Goal: Task Accomplishment & Management: Complete application form

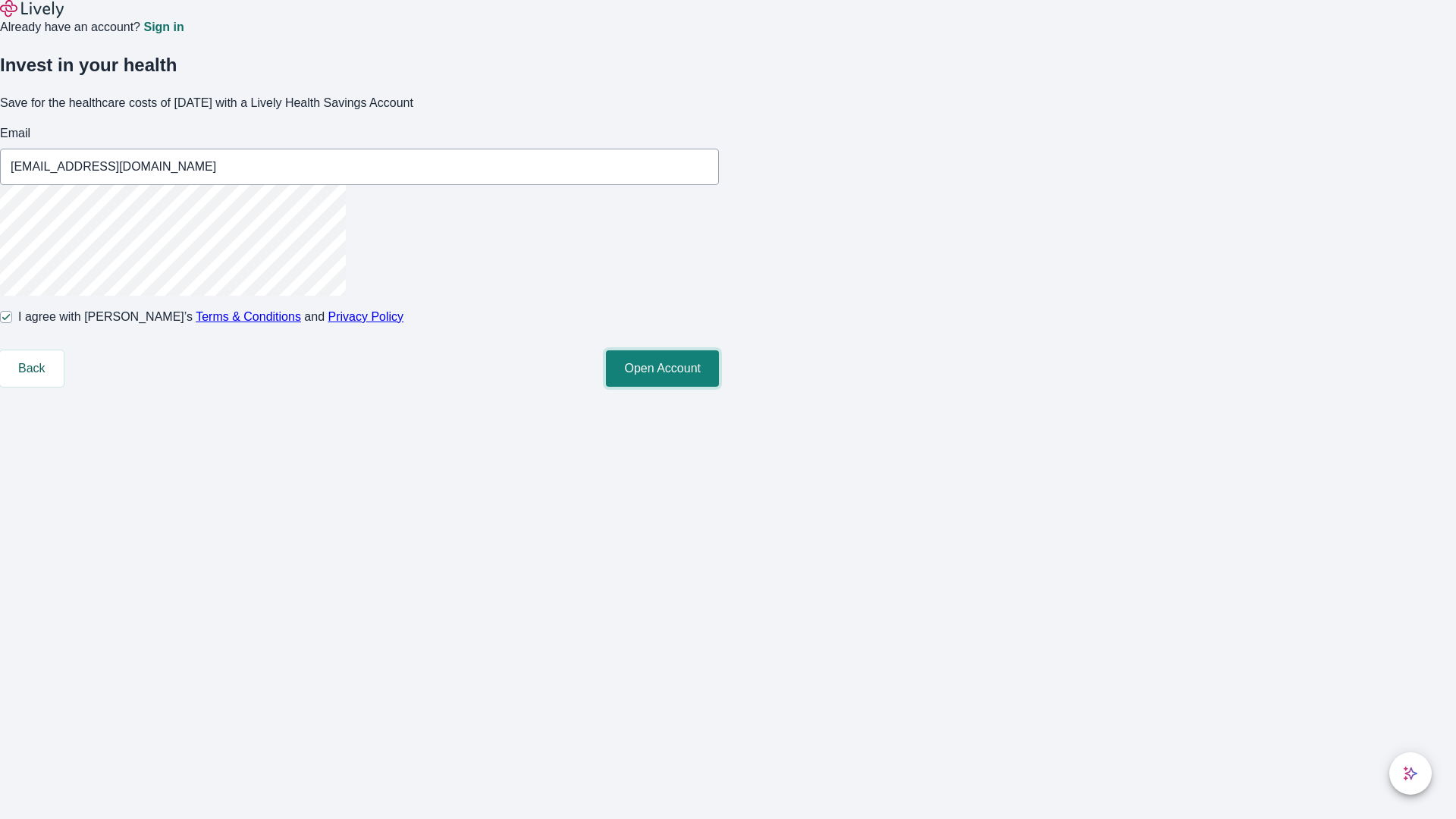
click at [719, 387] on button "Open Account" at bounding box center [662, 369] width 113 height 37
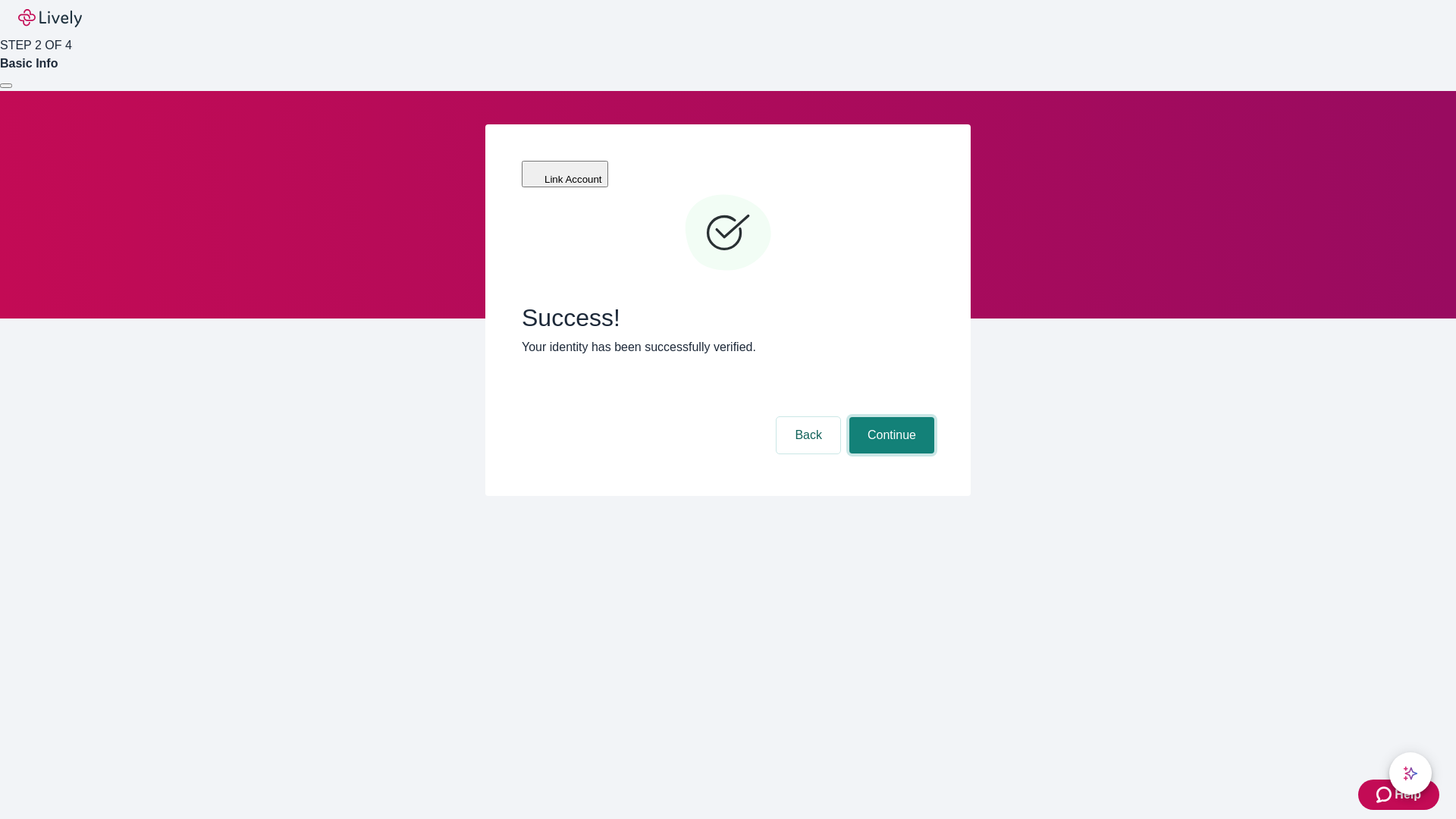
click at [889, 417] on button "Continue" at bounding box center [892, 436] width 85 height 37
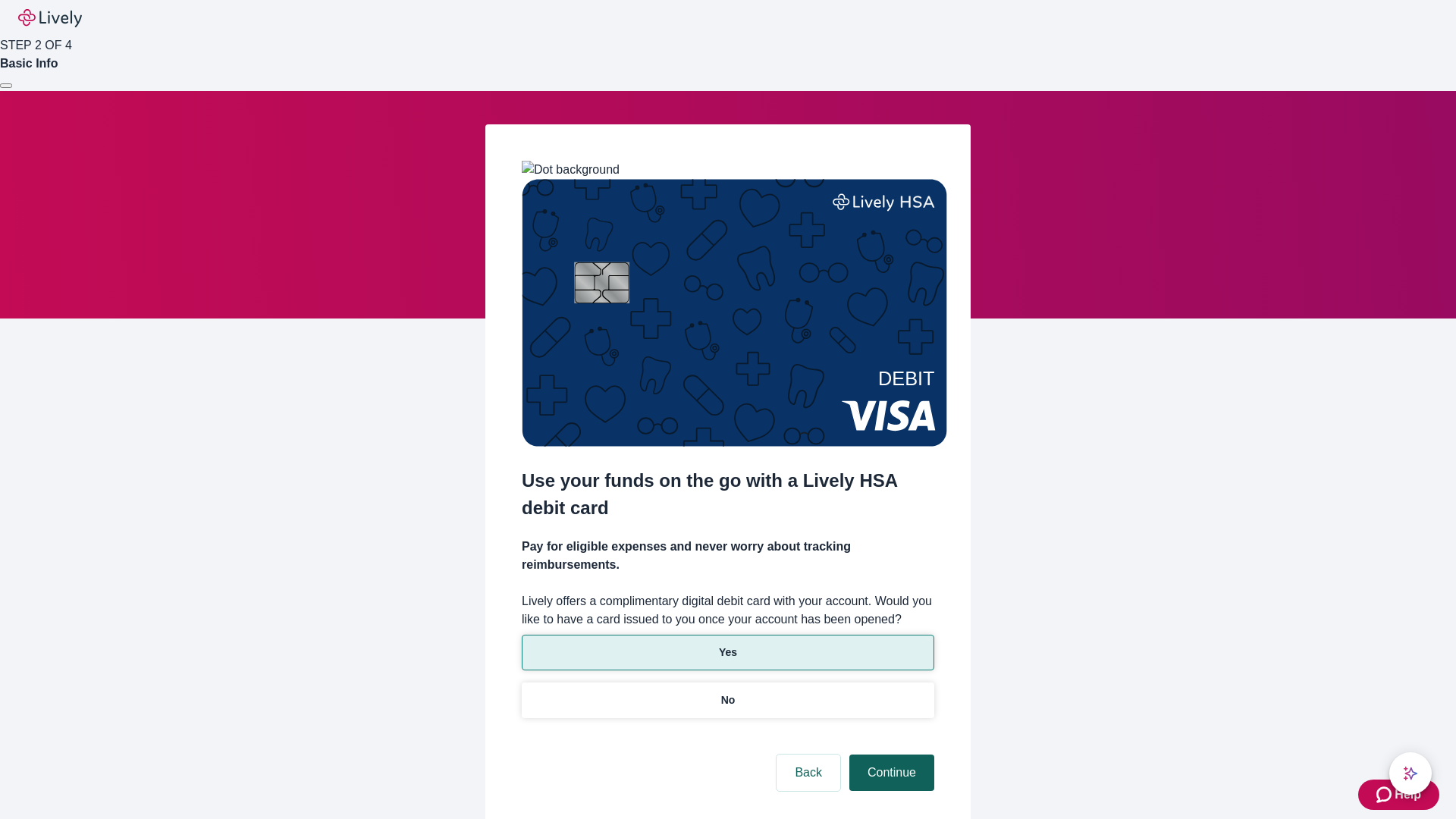
click at [727, 645] on p "Yes" at bounding box center [728, 653] width 18 height 16
click at [889, 755] on button "Continue" at bounding box center [892, 773] width 85 height 37
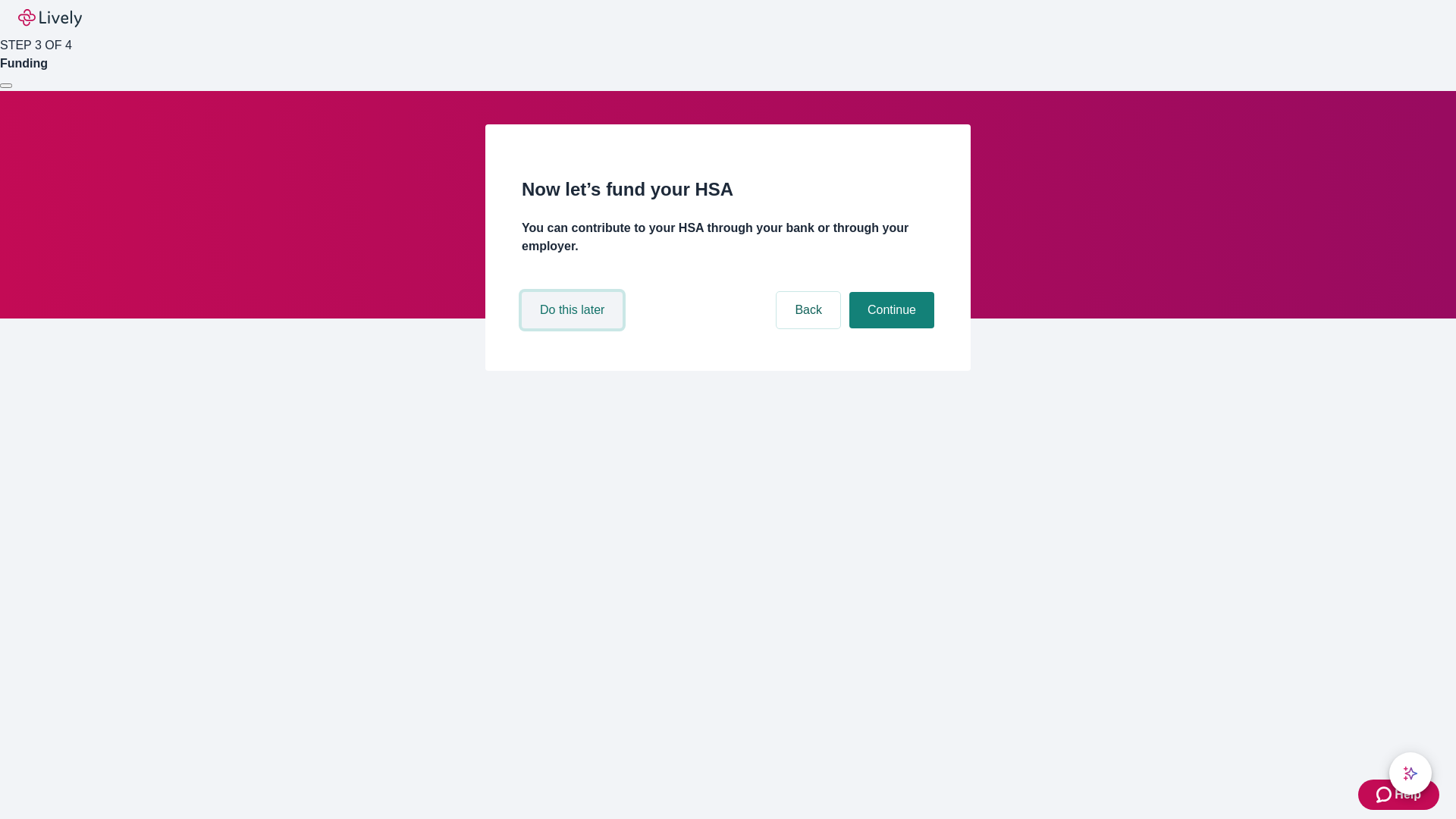
click at [574, 329] on button "Do this later" at bounding box center [572, 310] width 101 height 37
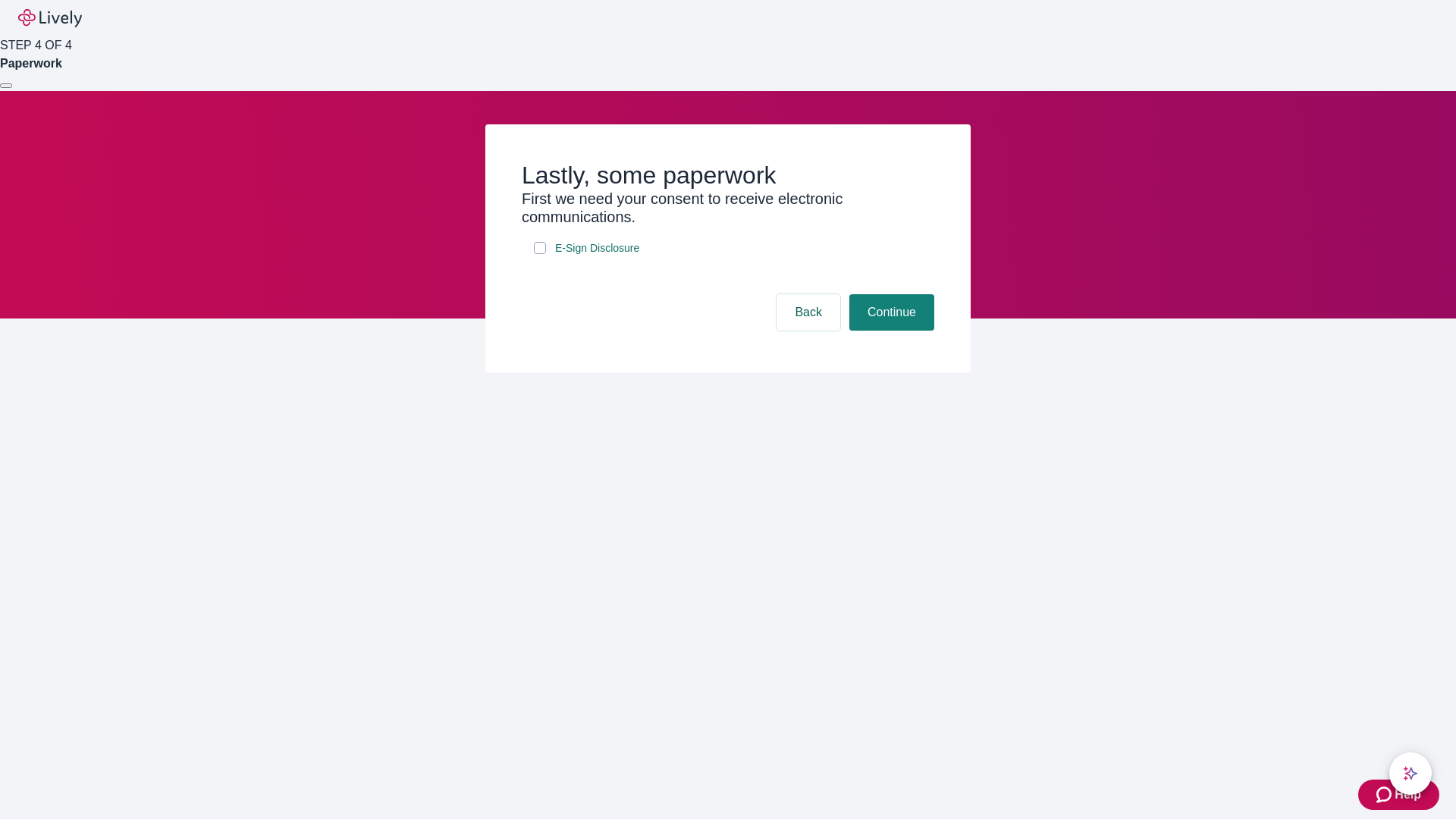
click at [540, 254] on input "E-Sign Disclosure" at bounding box center [540, 247] width 12 height 12
checkbox input "true"
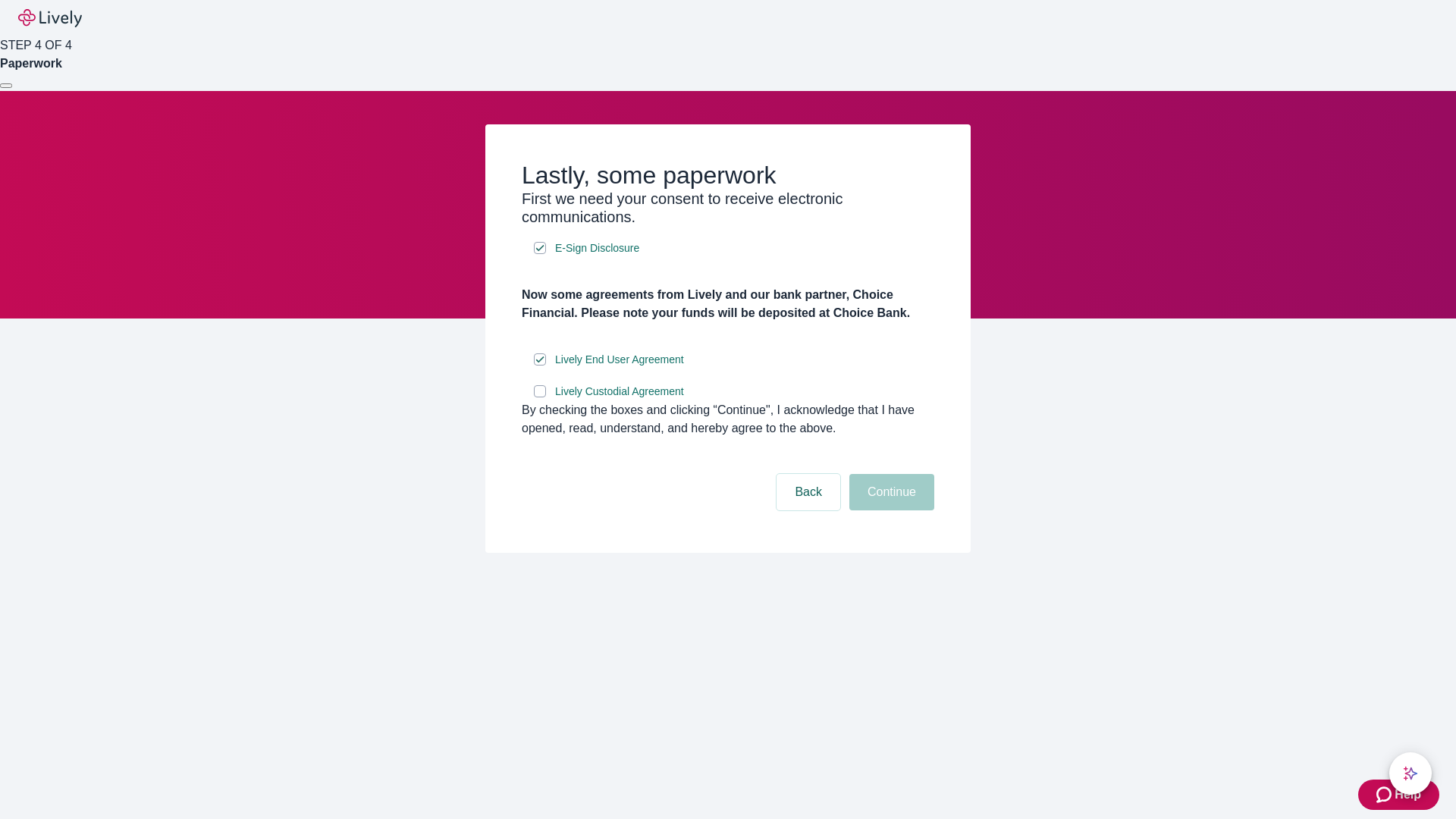
click at [540, 398] on input "Lively Custodial Agreement" at bounding box center [540, 391] width 12 height 12
checkbox input "true"
click at [889, 510] on button "Continue" at bounding box center [892, 493] width 85 height 37
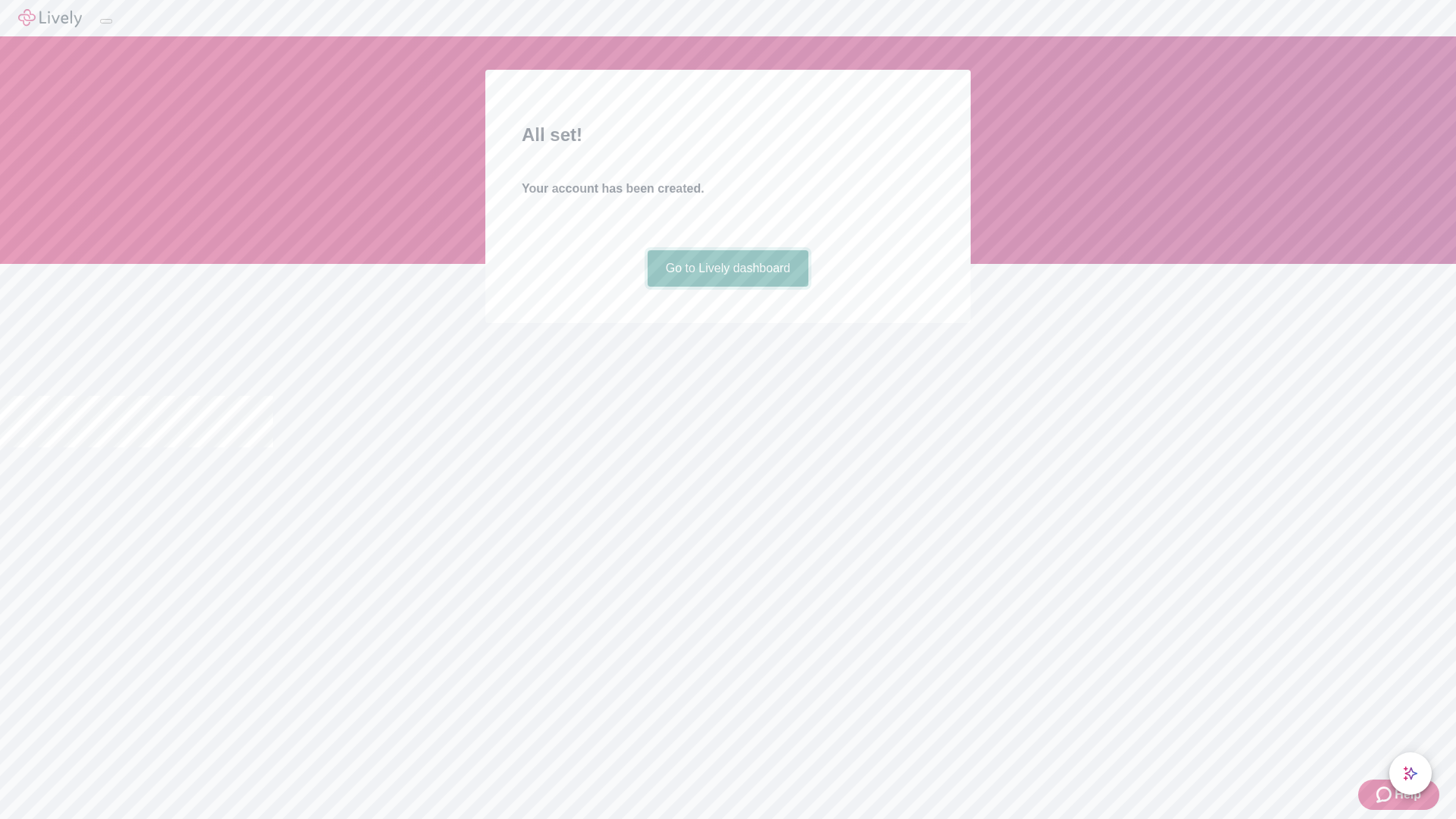
click at [727, 286] on link "Go to Lively dashboard" at bounding box center [728, 269] width 162 height 37
